Goal: Communication & Community: Answer question/provide support

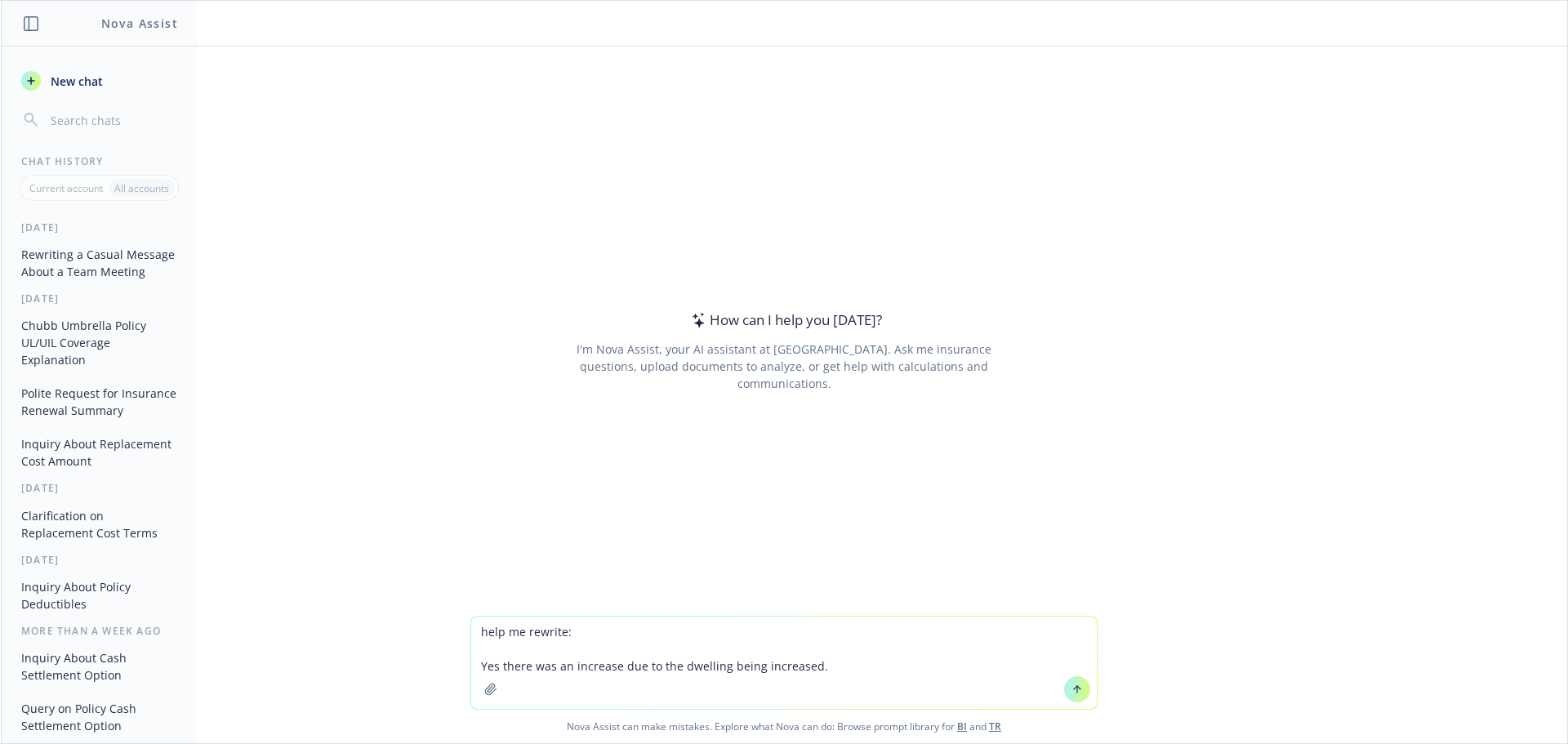
click at [614, 665] on textarea "help me rewrite: Yes there was an increase due to the dwelling being increased." at bounding box center [783, 662] width 626 height 93
click at [921, 669] on textarea "help me rewrite: Yes there was an increase in the premium due to the dwelling b…" at bounding box center [783, 662] width 626 height 93
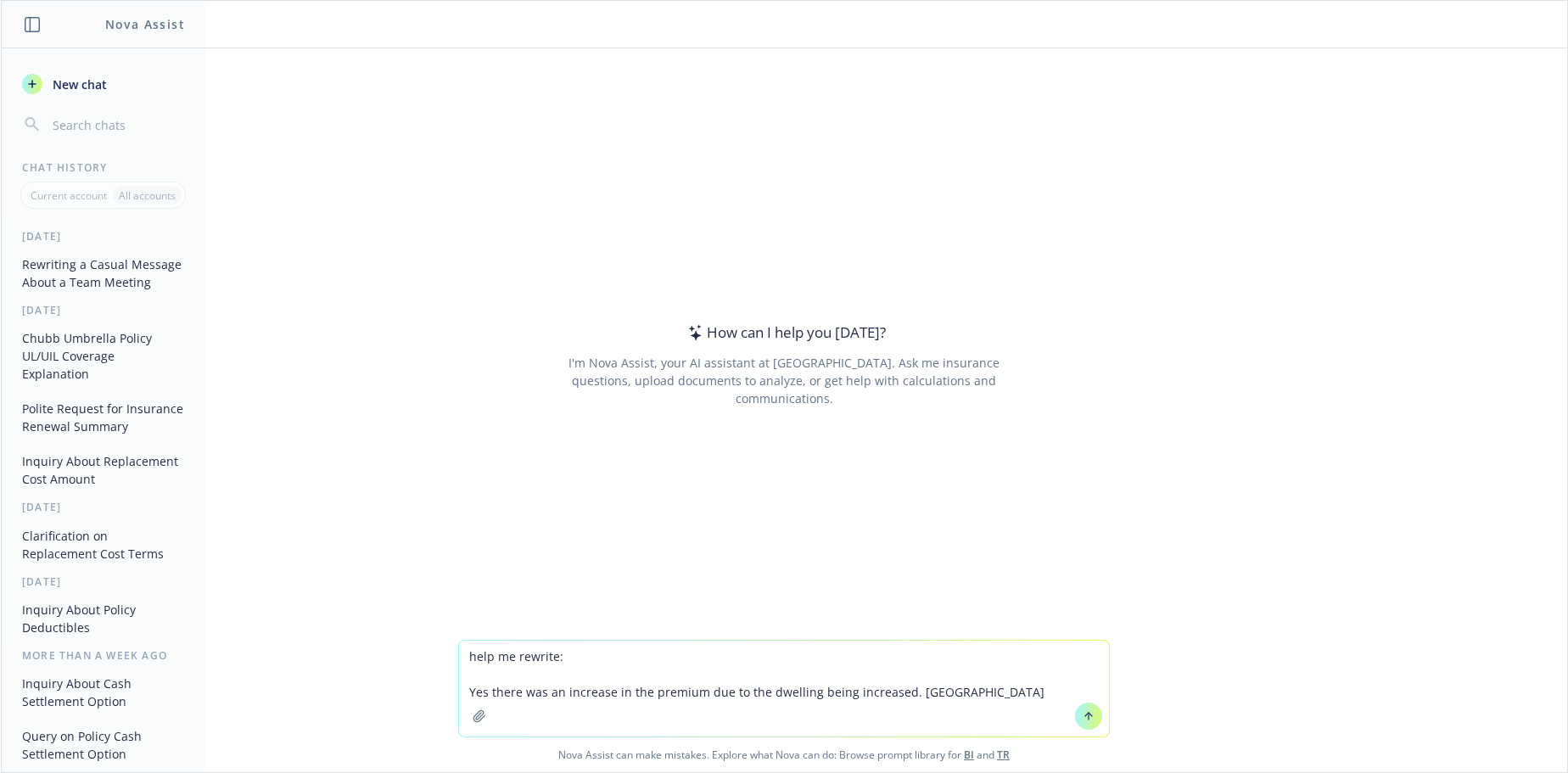
drag, startPoint x: 995, startPoint y: 697, endPoint x: 941, endPoint y: 689, distance: 54.6
click at [940, 690] on textarea "help me rewrite: Yes there was an increase in the premium due to the dwelling b…" at bounding box center [783, 688] width 650 height 96
click at [939, 692] on textarea "help me rewrite: Yes there was an increase in the premium due to the dwelling b…" at bounding box center [783, 688] width 650 height 96
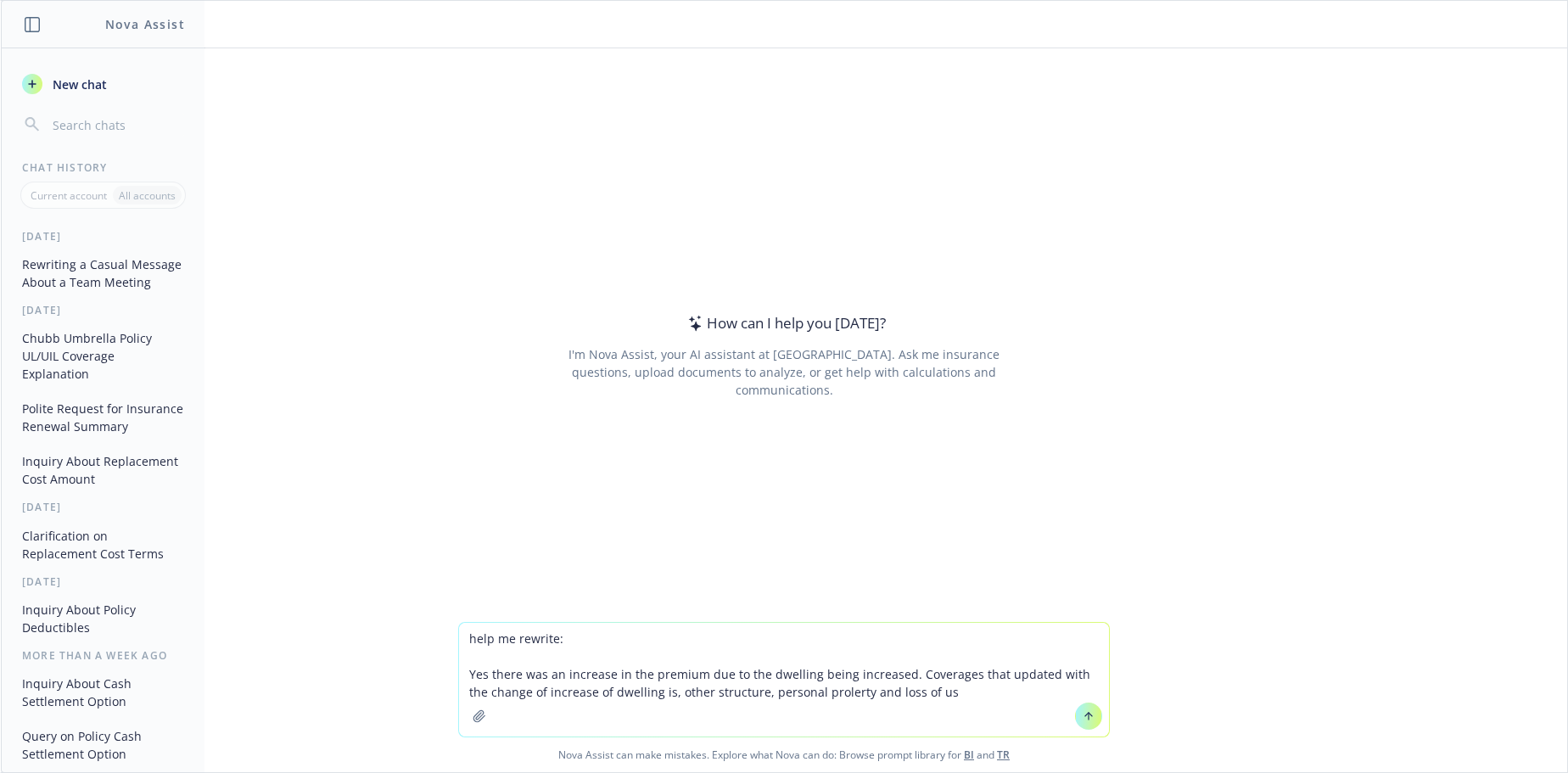
type textarea "help me rewrite: Yes there was an increase in the premium due to the dwelling b…"
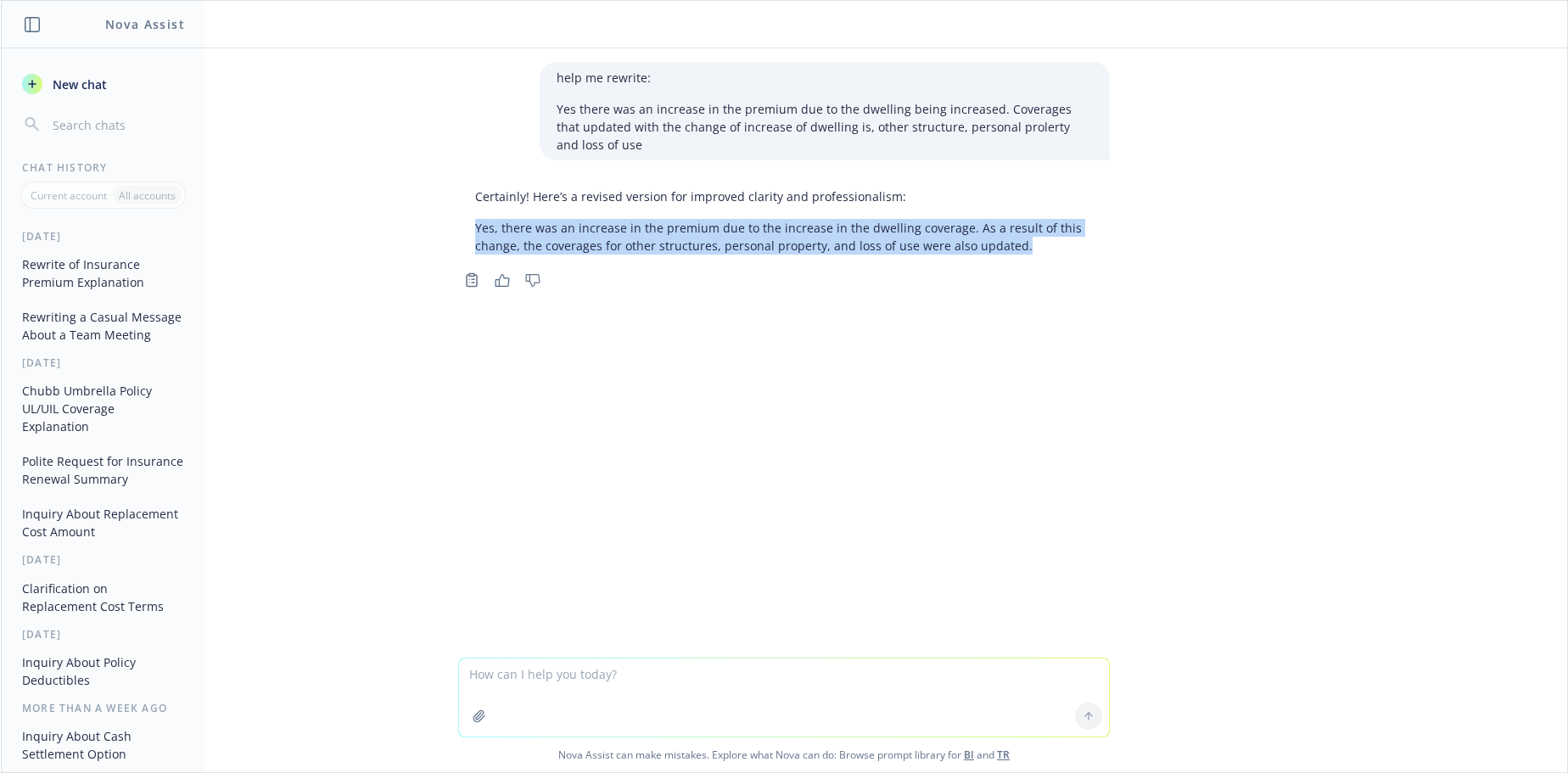
drag, startPoint x: 1038, startPoint y: 246, endPoint x: 406, endPoint y: 227, distance: 632.3
click at [406, 227] on div "help me rewrite: Yes there was an increase in the premium due to the dwelling b…" at bounding box center [784, 352] width 1566 height 609
copy p "Yes, there was an increase in the premium due to the increase in the dwelling c…"
